Goal: Task Accomplishment & Management: Manage account settings

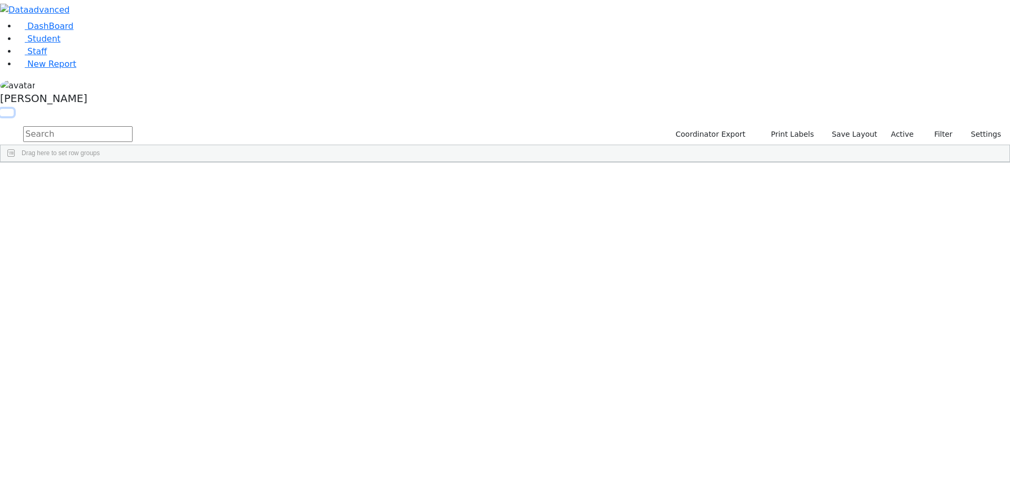
click at [14, 109] on button "button" at bounding box center [7, 112] width 14 height 7
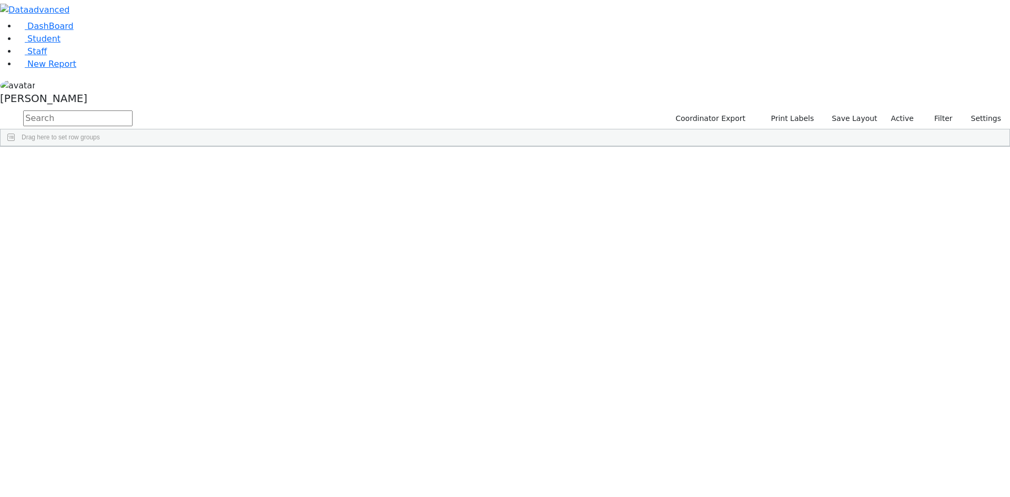
click at [857, 151] on span at bounding box center [852, 154] width 8 height 8
click at [798, 153] on span "filter" at bounding box center [794, 156] width 8 height 8
click at [773, 213] on input "checkbox" at bounding box center [768, 216] width 8 height 8
click at [773, 247] on input "checkbox" at bounding box center [768, 250] width 8 height 8
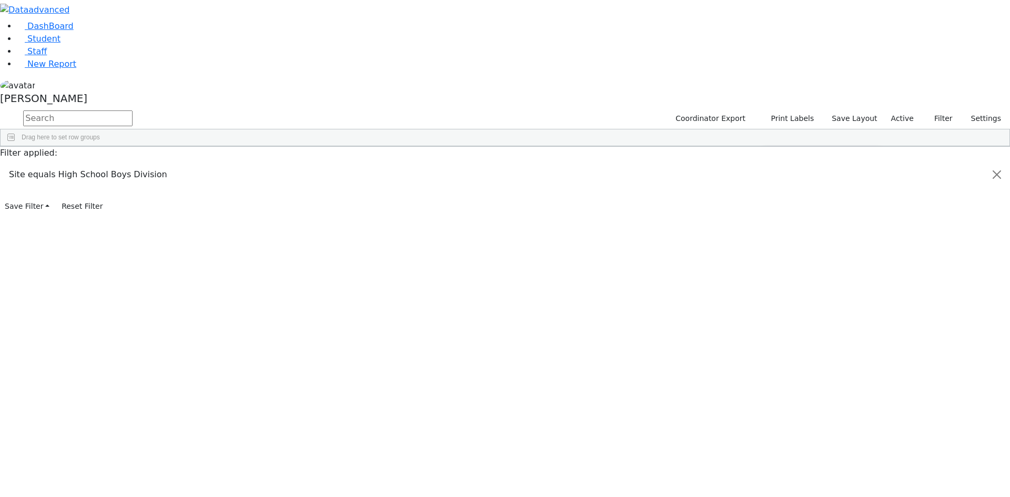
scroll to position [316, 0]
click at [125, 410] on div "[PERSON_NAME]" at bounding box center [63, 415] width 124 height 15
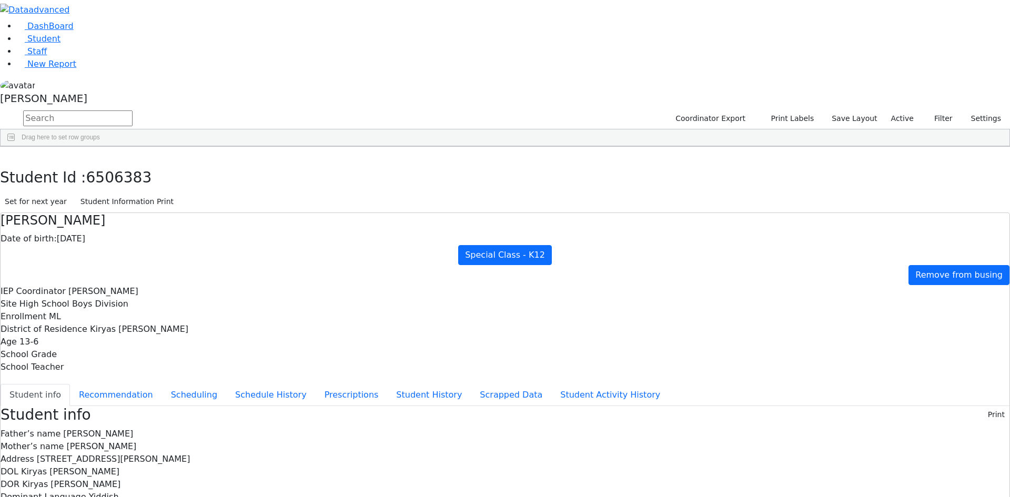
scroll to position [0, 0]
click at [11, 155] on icon "button" at bounding box center [8, 158] width 6 height 6
click at [103, 109] on div "[PERSON_NAME]" at bounding box center [505, 94] width 1010 height 30
click at [127, 84] on link "Sign Out" at bounding box center [148, 75] width 83 height 17
